Goal: Transaction & Acquisition: Purchase product/service

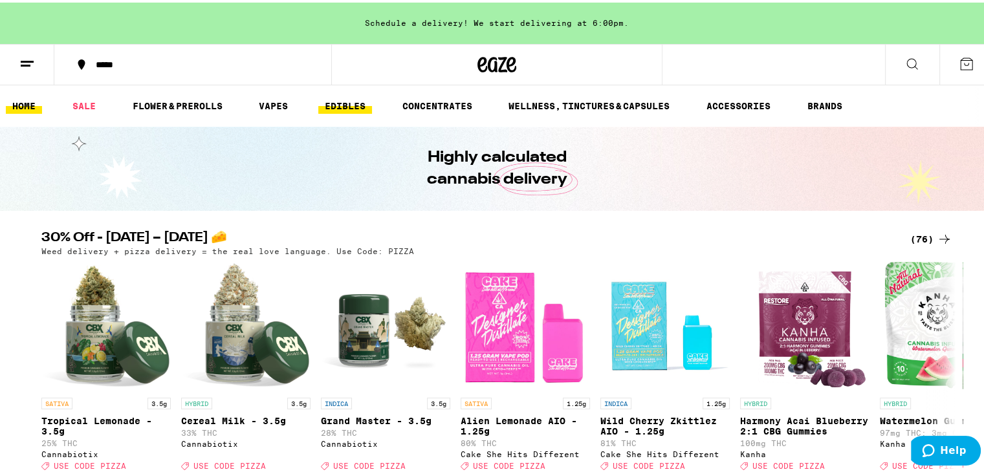
click at [355, 102] on link "EDIBLES" at bounding box center [345, 104] width 54 height 16
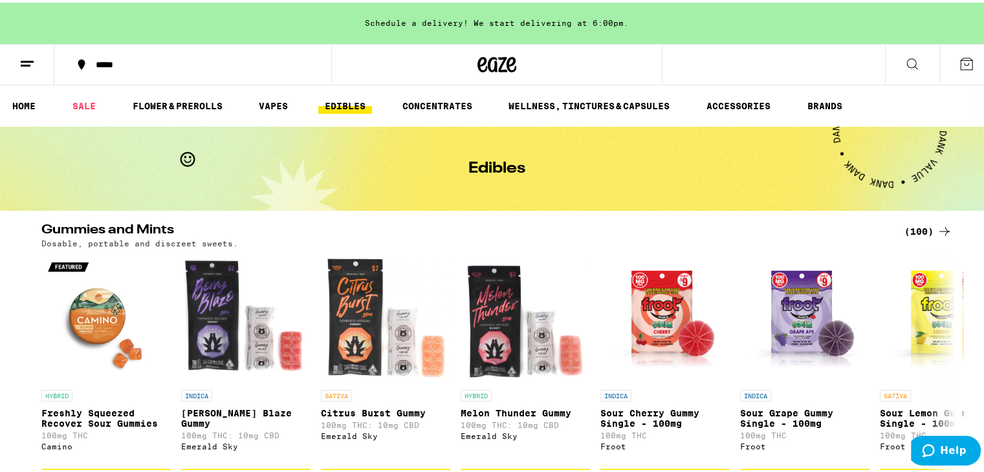
click at [930, 226] on div "(100)" at bounding box center [928, 229] width 48 height 16
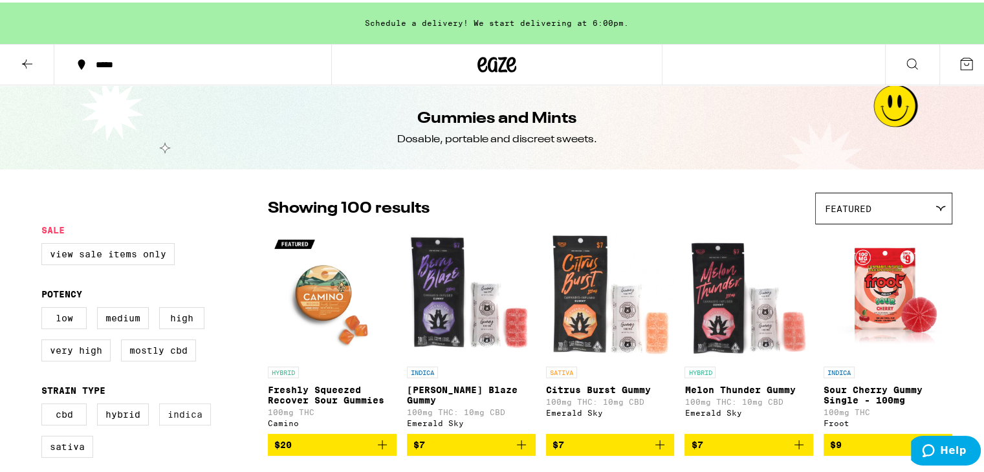
click at [199, 413] on label "Indica" at bounding box center [185, 412] width 52 height 22
click at [45, 404] on input "Indica" at bounding box center [44, 403] width 1 height 1
checkbox input "true"
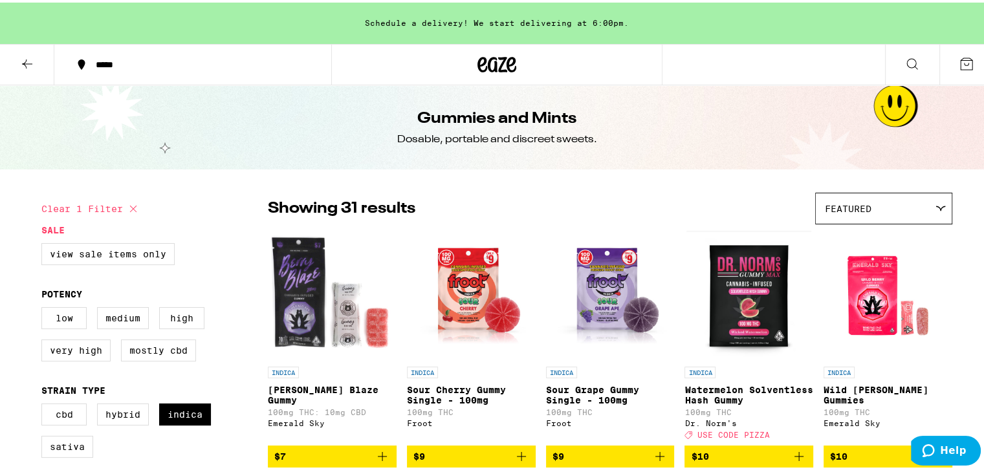
scroll to position [80, 0]
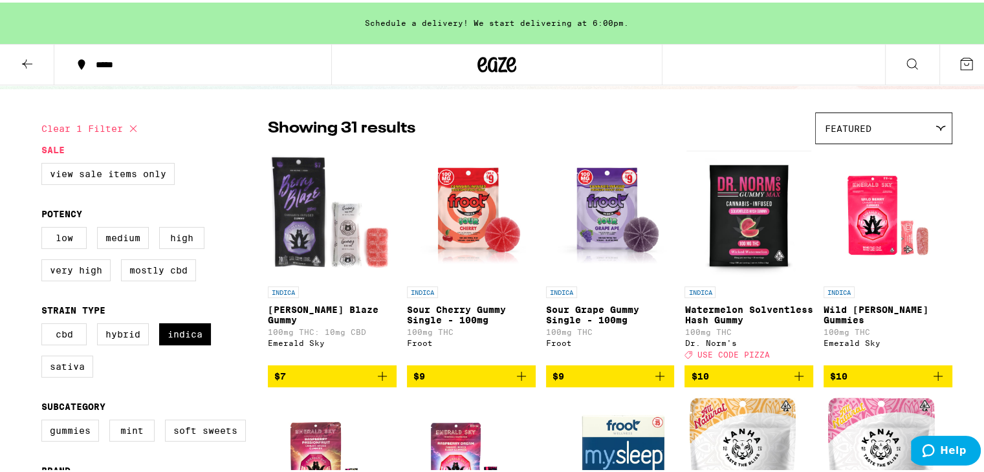
click at [793, 380] on icon "Add to bag" at bounding box center [799, 374] width 16 height 16
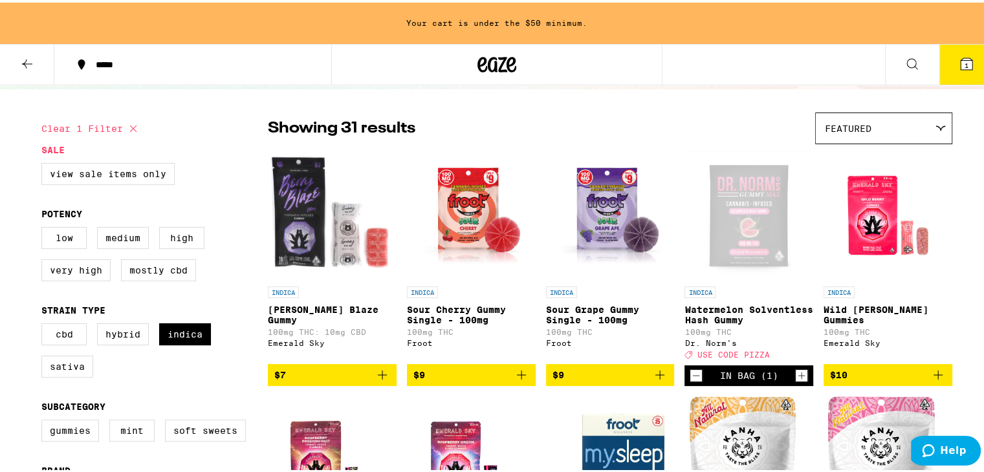
click at [795, 380] on icon "Increment" at bounding box center [801, 373] width 12 height 16
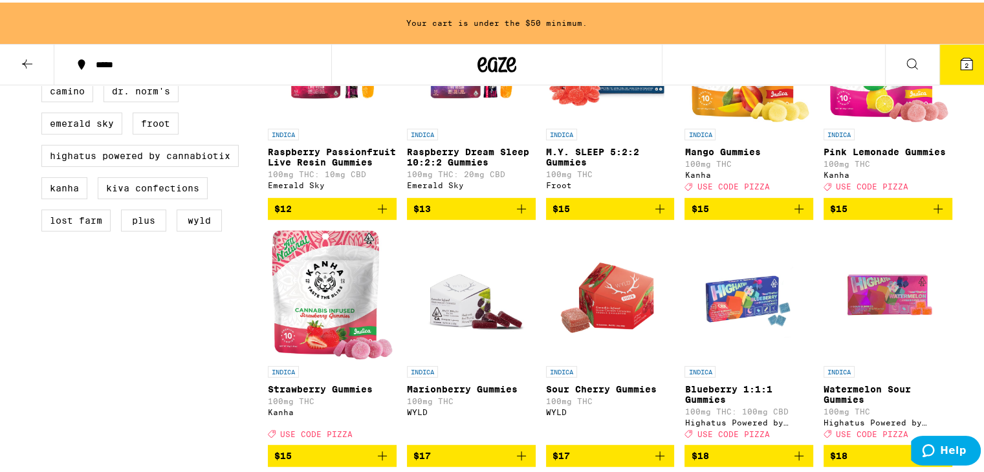
scroll to position [529, 0]
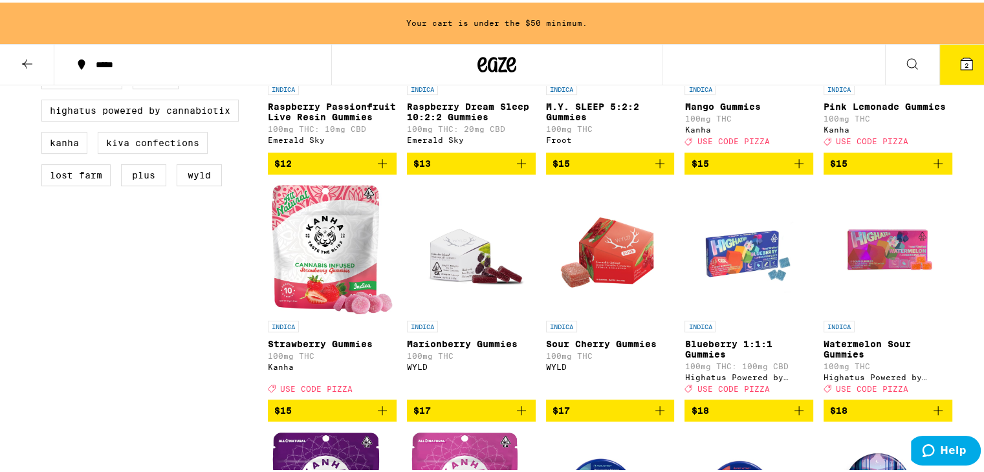
click at [378, 413] on icon "Add to bag" at bounding box center [382, 408] width 9 height 9
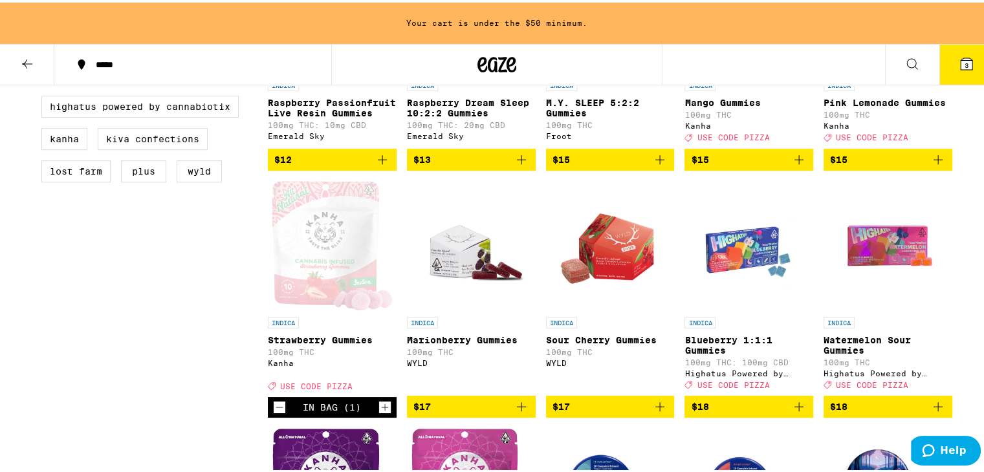
scroll to position [534, 0]
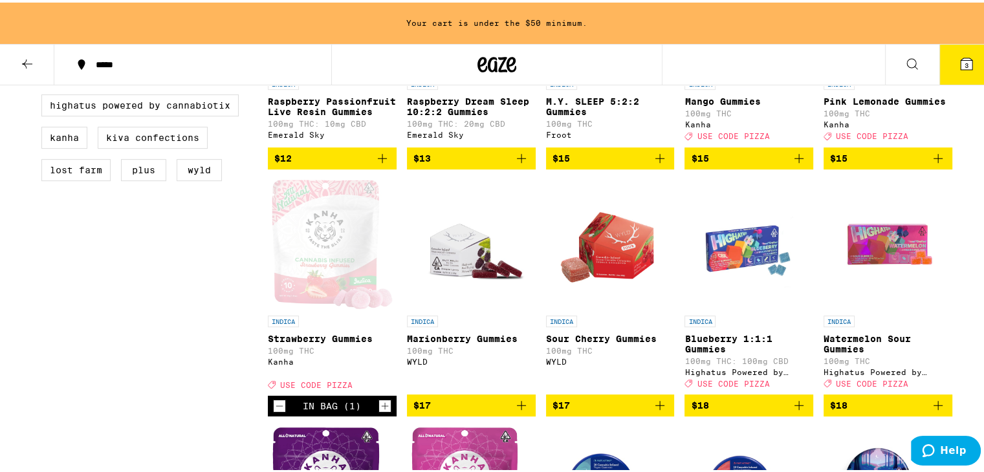
click at [658, 407] on icon "Add to bag" at bounding box center [659, 402] width 9 height 9
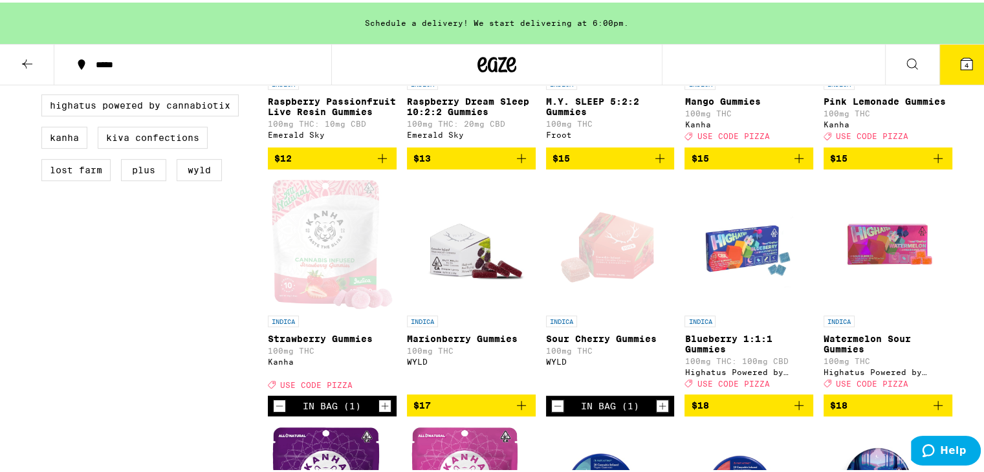
click at [659, 407] on icon "Increment" at bounding box center [662, 403] width 7 height 7
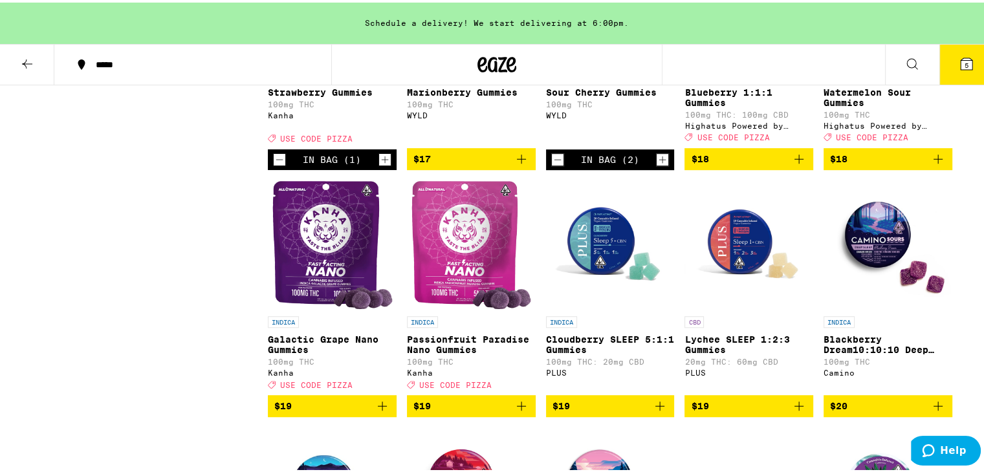
scroll to position [781, 0]
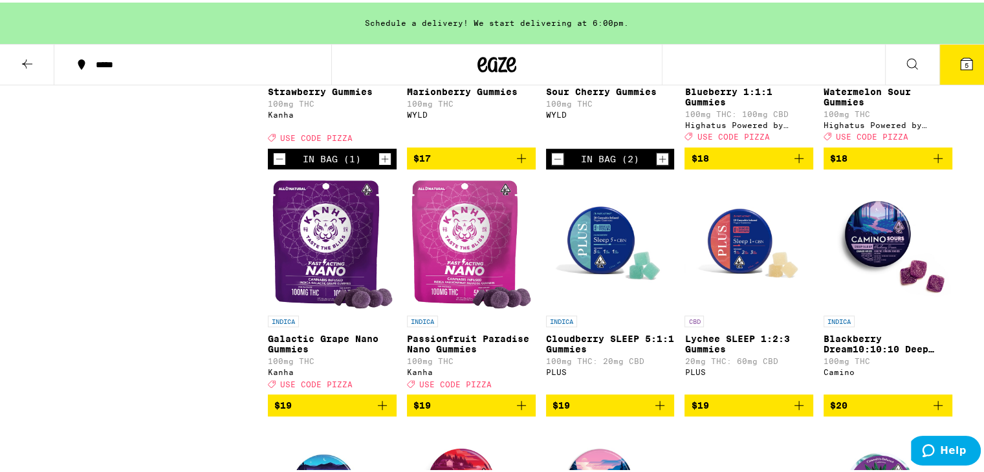
click at [374, 411] on icon "Add to bag" at bounding box center [382, 403] width 16 height 16
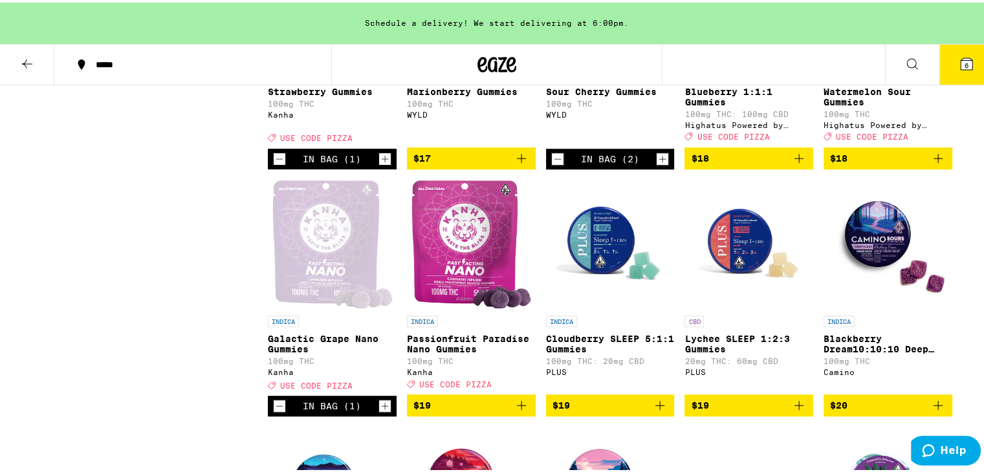
click at [379, 411] on icon "Increment" at bounding box center [385, 404] width 12 height 16
click at [964, 59] on span "7" at bounding box center [966, 63] width 4 height 8
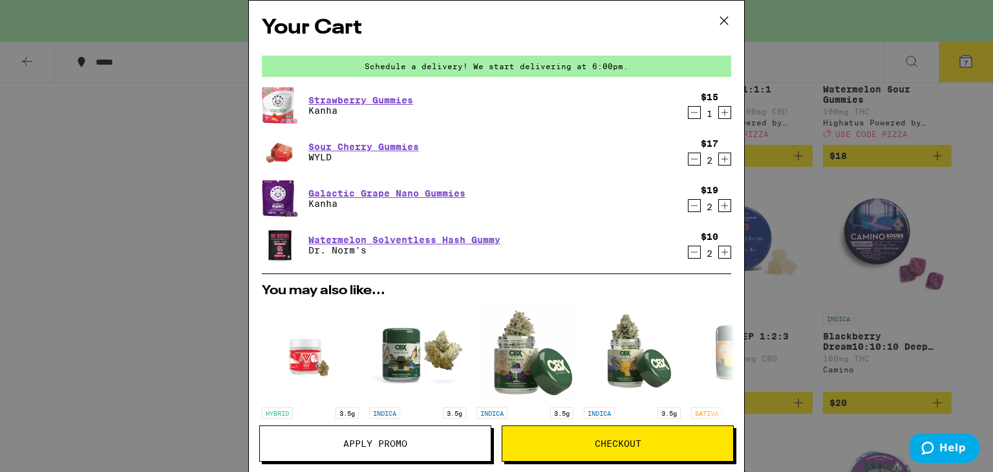
click at [352, 449] on button "Apply Promo" at bounding box center [375, 444] width 232 height 36
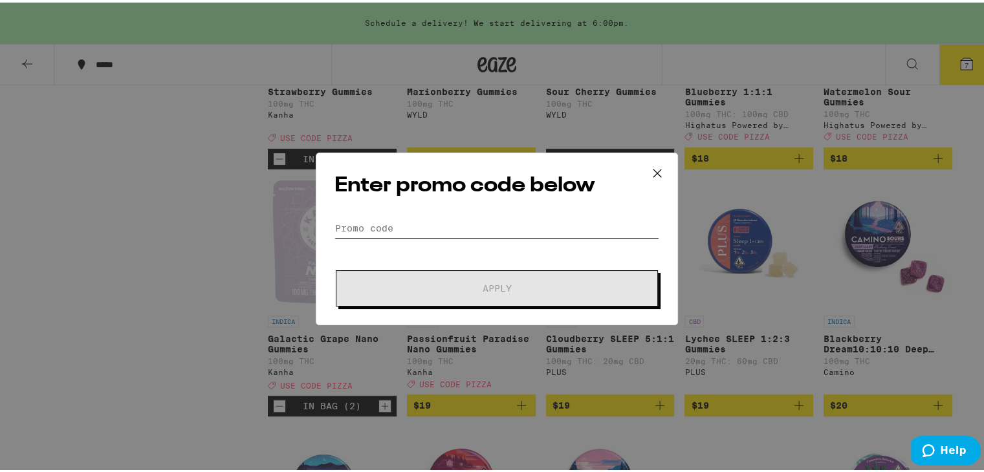
click at [407, 225] on input "Promo Code" at bounding box center [496, 225] width 325 height 19
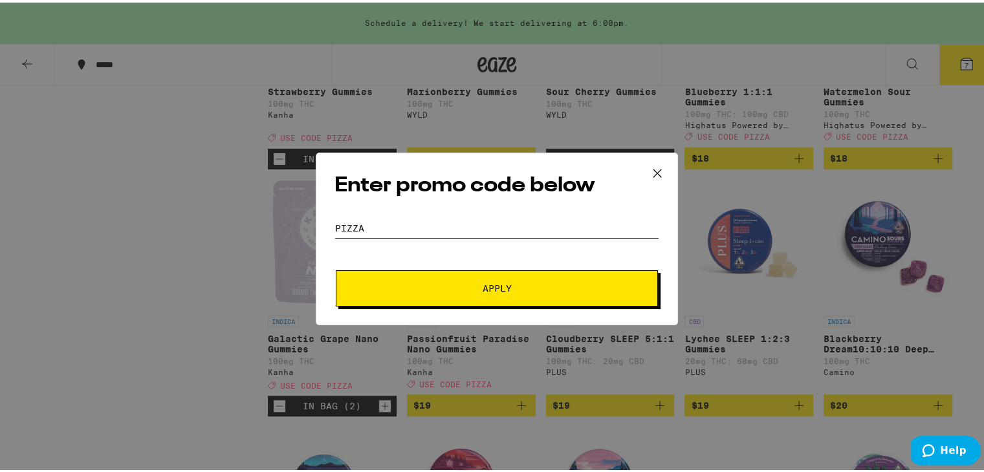
type input "pizza"
click at [494, 283] on span "Apply" at bounding box center [496, 285] width 29 height 9
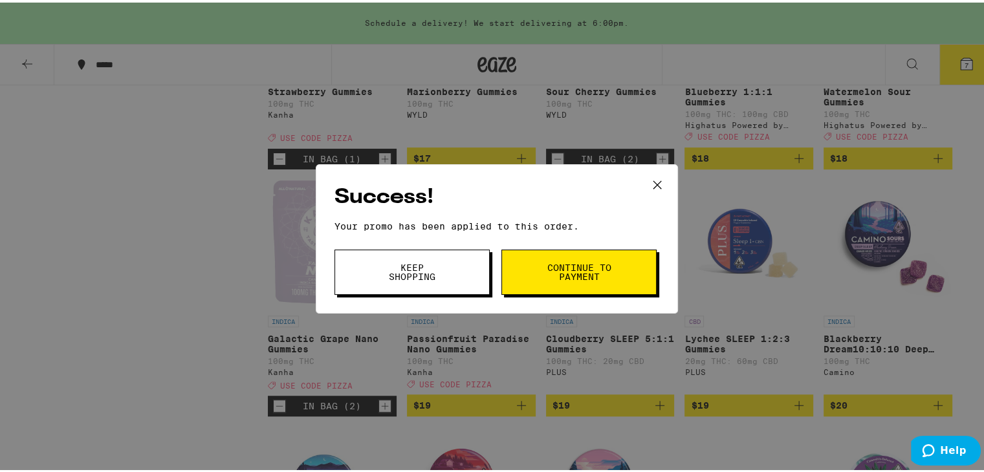
click at [556, 259] on button "Continue to payment" at bounding box center [578, 269] width 155 height 45
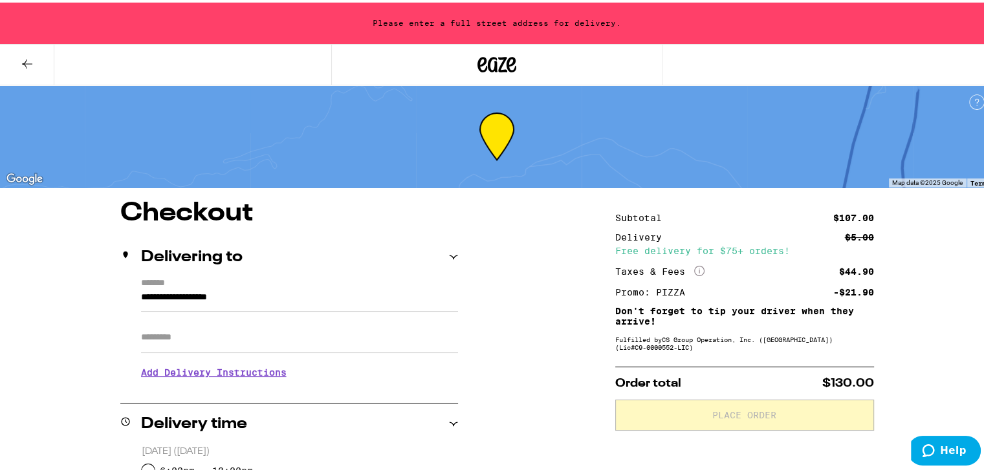
scroll to position [145, 0]
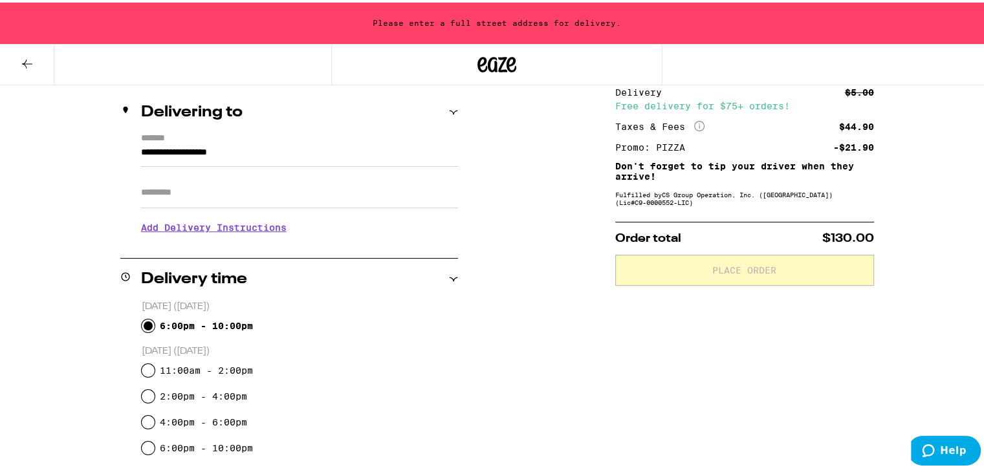
click at [143, 325] on input "6:00pm - 10:00pm" at bounding box center [148, 323] width 13 height 13
radio input "true"
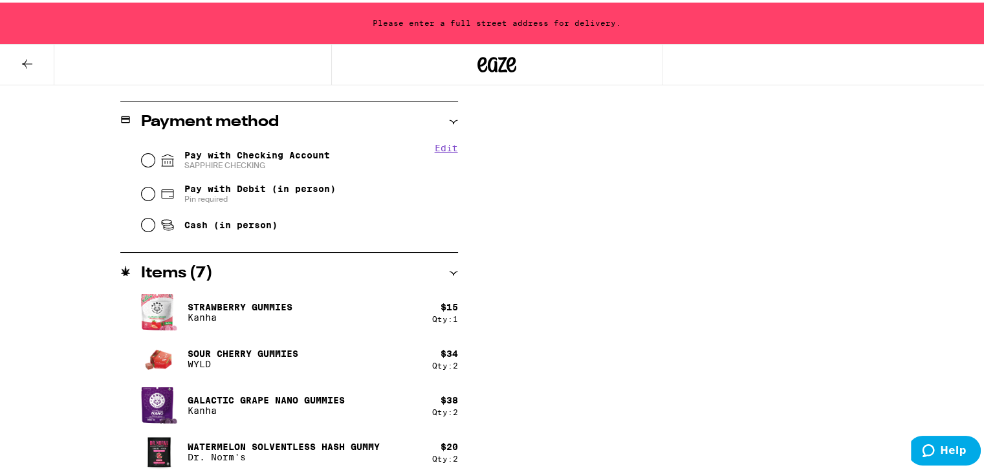
scroll to position [523, 0]
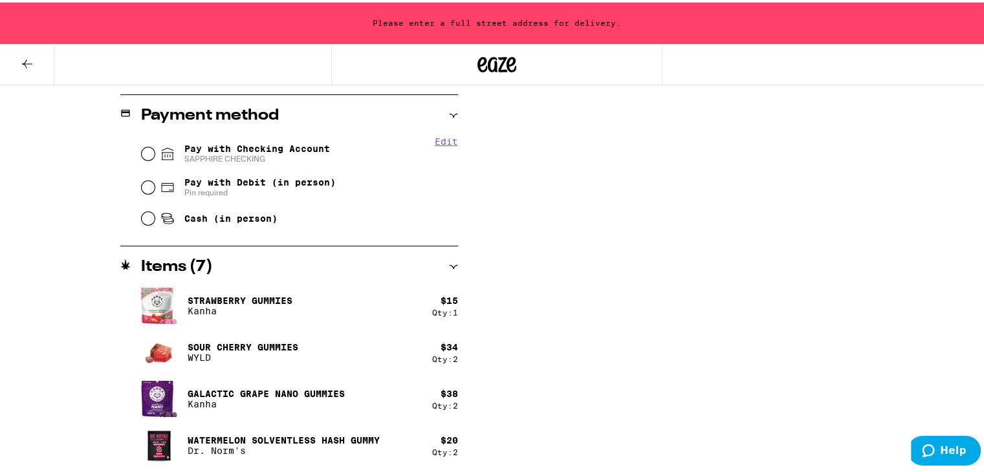
click at [449, 263] on icon at bounding box center [453, 265] width 8 height 4
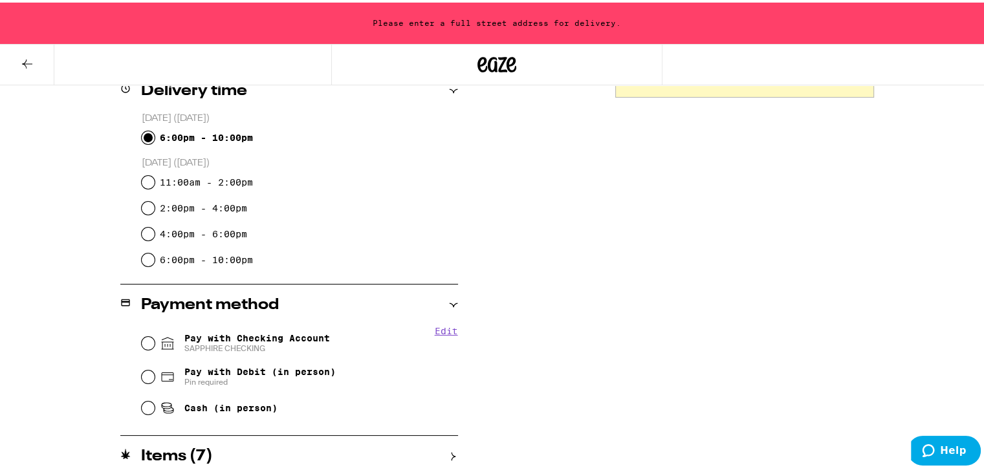
scroll to position [336, 0]
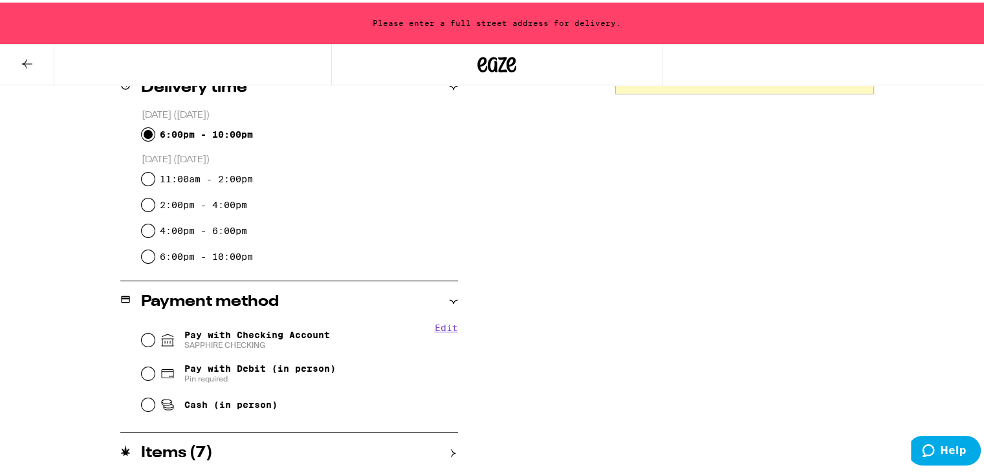
click at [28, 62] on icon at bounding box center [27, 62] width 16 height 16
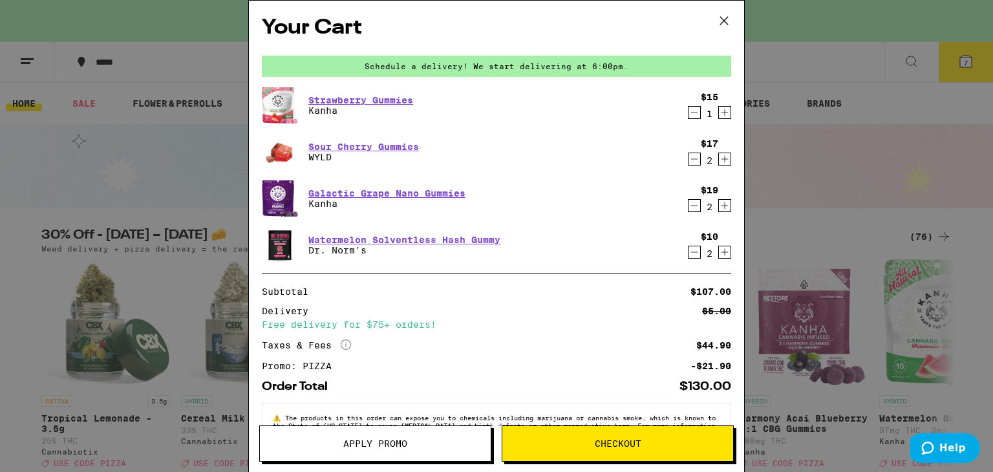
click at [691, 159] on icon "Decrement" at bounding box center [694, 159] width 7 height 0
click at [613, 448] on span "Checkout" at bounding box center [618, 443] width 47 height 9
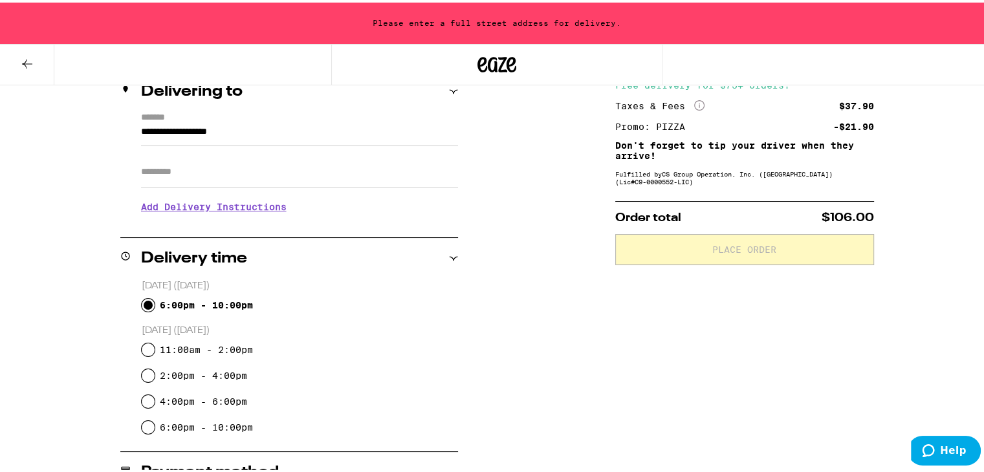
scroll to position [76, 0]
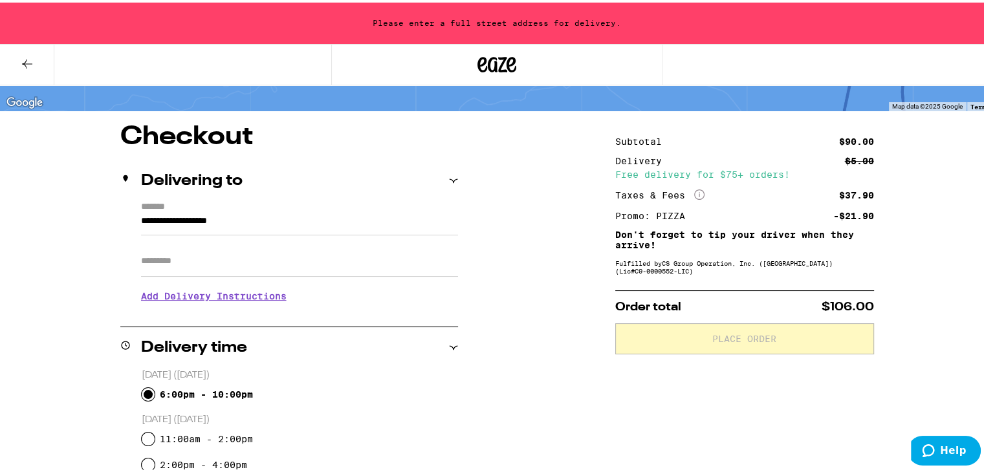
click at [135, 217] on div "**********" at bounding box center [289, 254] width 338 height 111
click at [141, 219] on input "**********" at bounding box center [299, 222] width 317 height 22
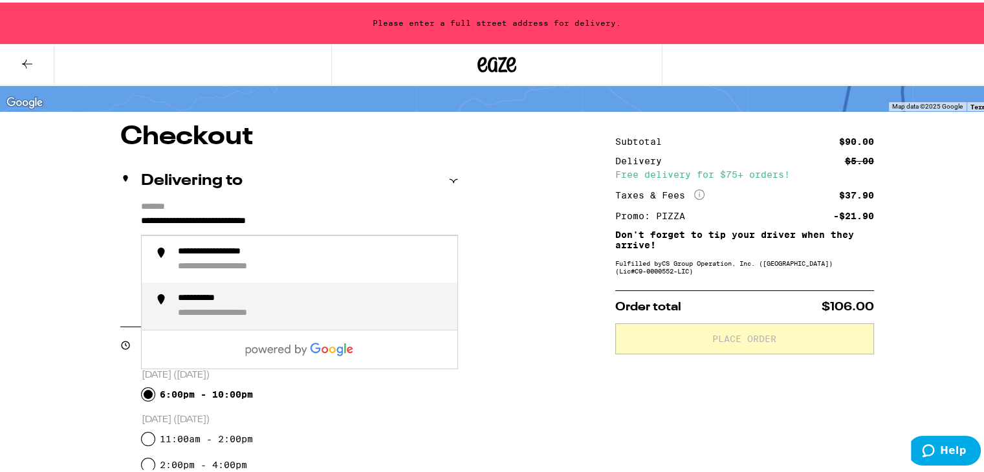
click at [221, 297] on div "**********" at bounding box center [210, 296] width 64 height 12
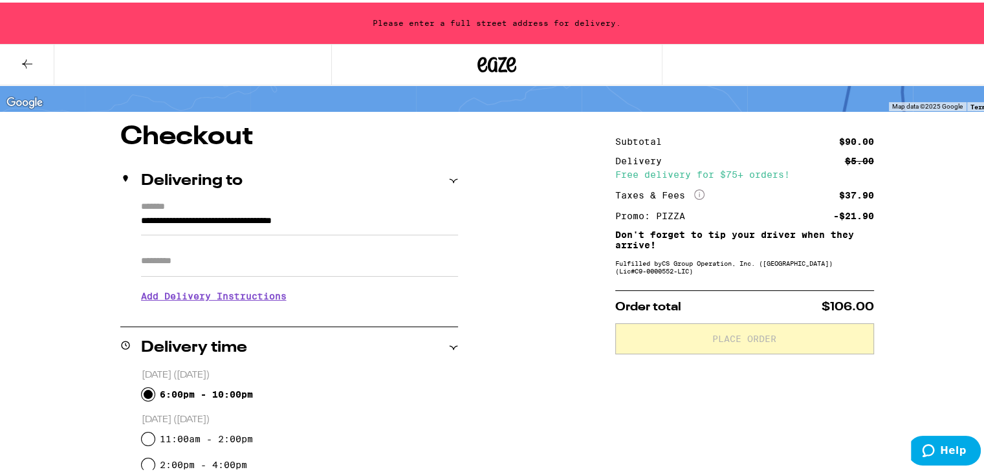
type input "**********"
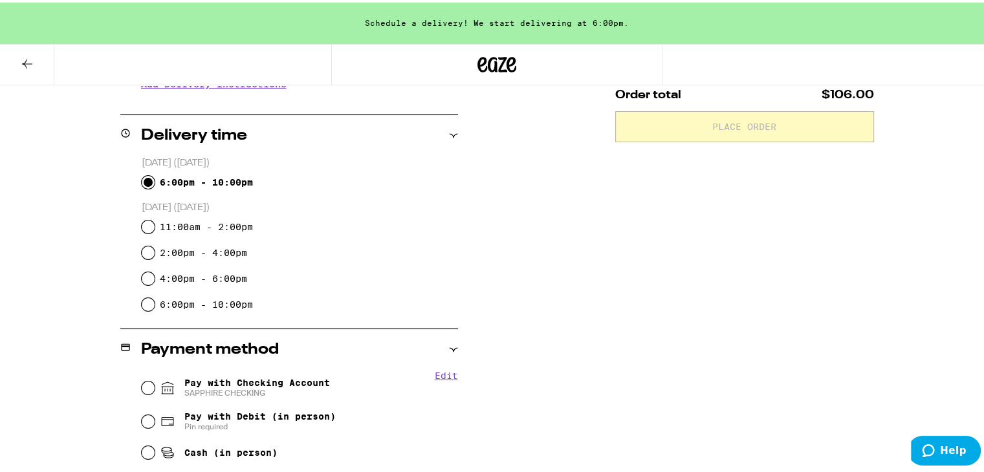
scroll to position [431, 0]
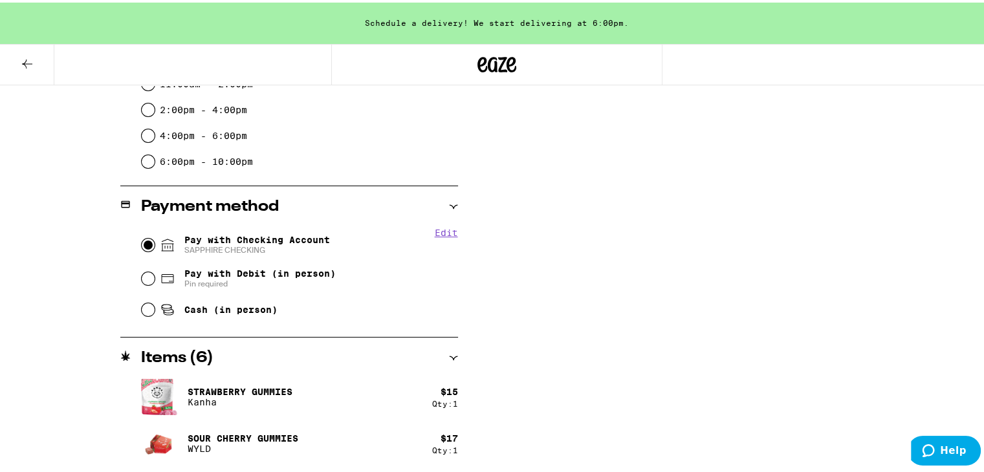
click at [146, 243] on input "Pay with Checking Account SAPPHIRE CHECKING" at bounding box center [148, 242] width 13 height 13
radio input "true"
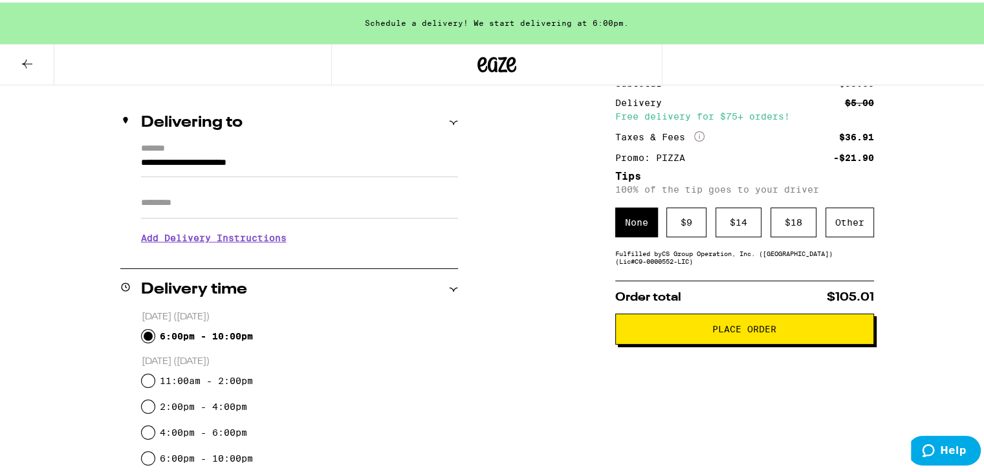
scroll to position [136, 0]
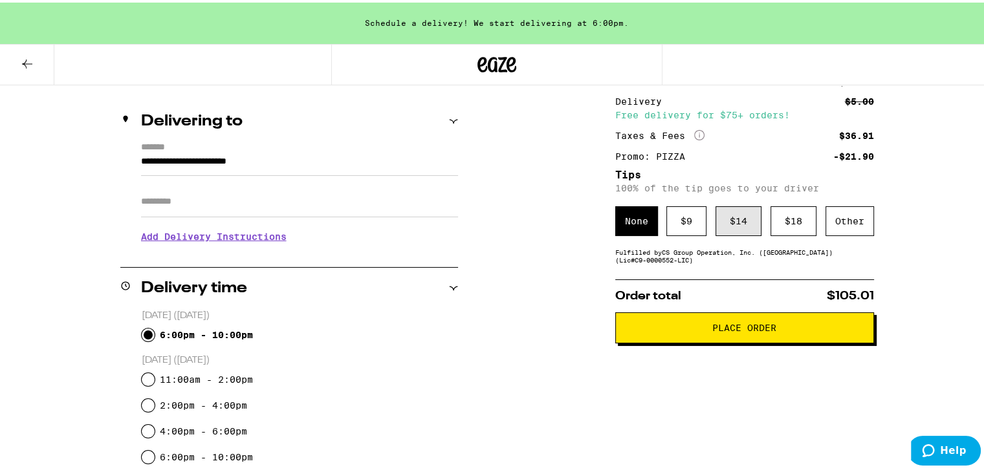
click at [724, 232] on div "$ 14" at bounding box center [738, 219] width 46 height 30
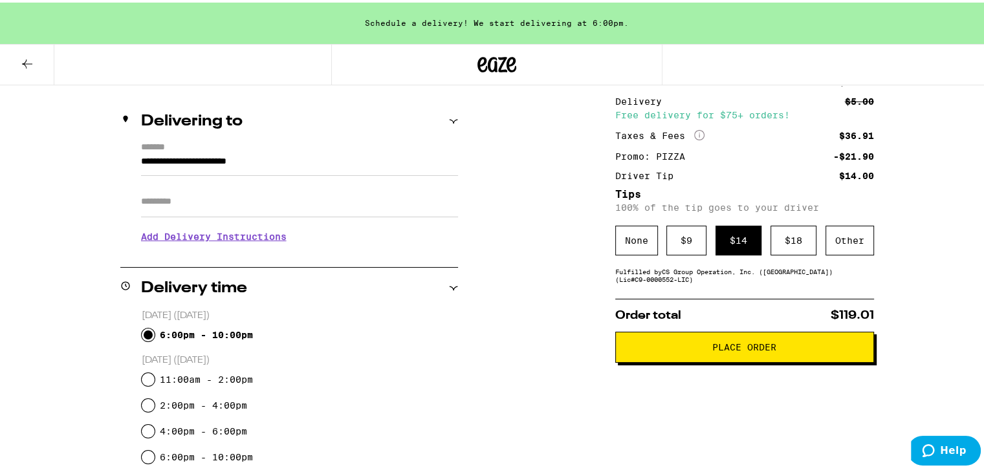
click at [759, 349] on span "Place Order" at bounding box center [744, 344] width 64 height 9
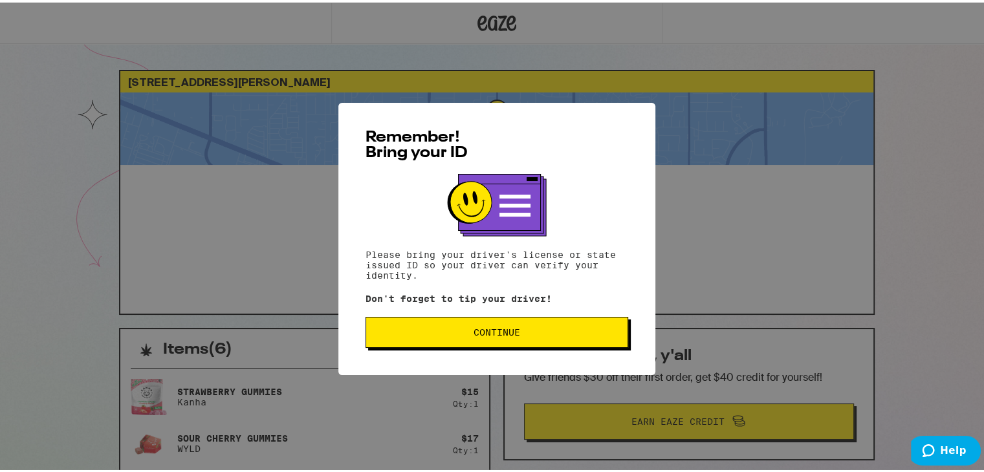
click at [462, 340] on button "Continue" at bounding box center [496, 329] width 263 height 31
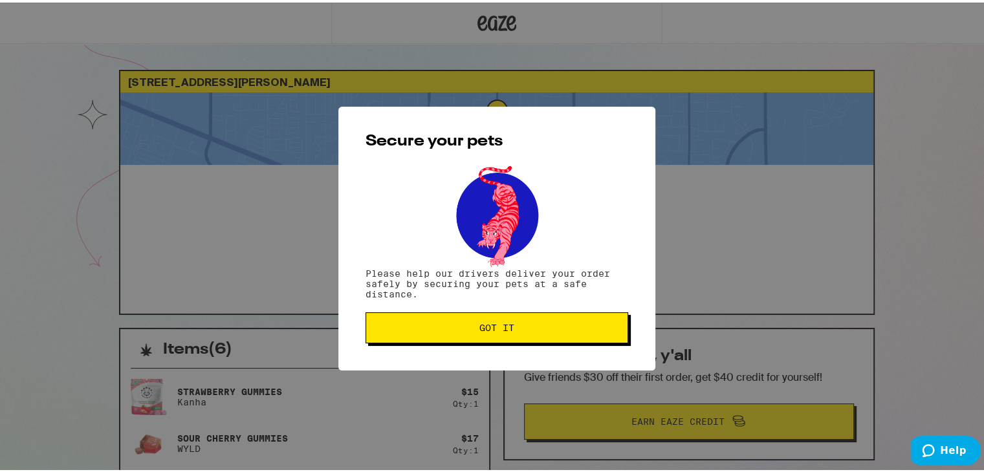
click at [486, 339] on button "Got it" at bounding box center [496, 325] width 263 height 31
